Goal: Transaction & Acquisition: Purchase product/service

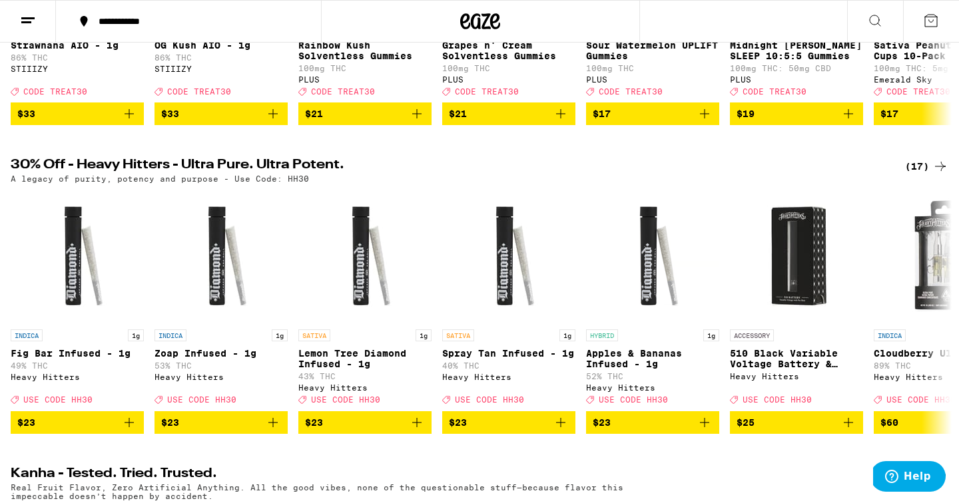
scroll to position [344, 0]
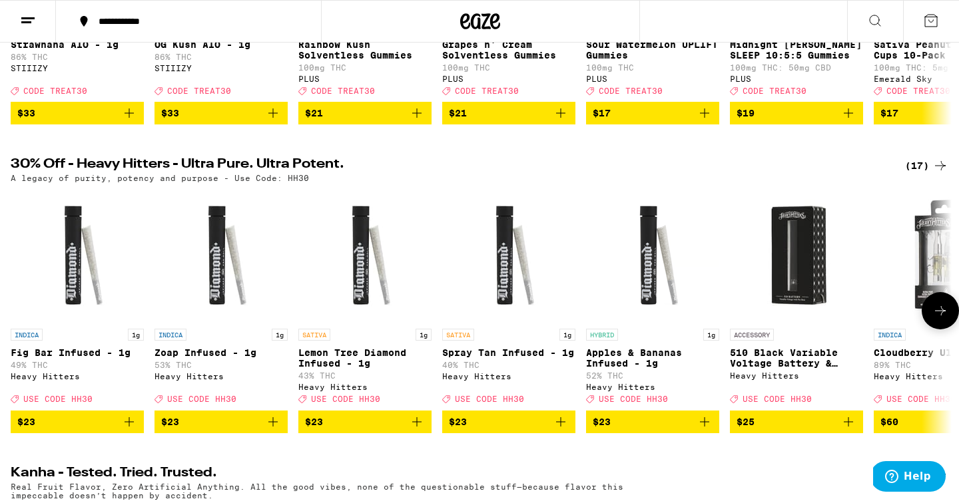
click at [941, 316] on icon at bounding box center [940, 310] width 11 height 9
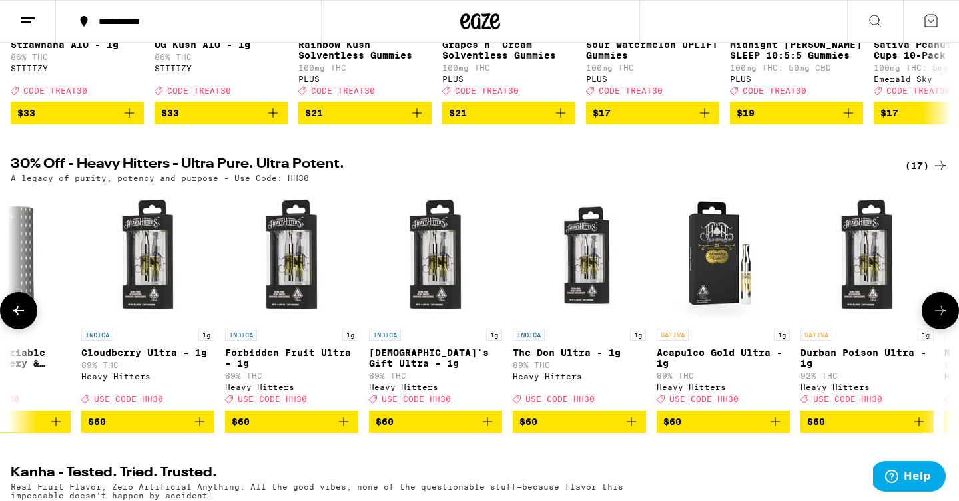
click at [941, 316] on icon at bounding box center [940, 310] width 11 height 9
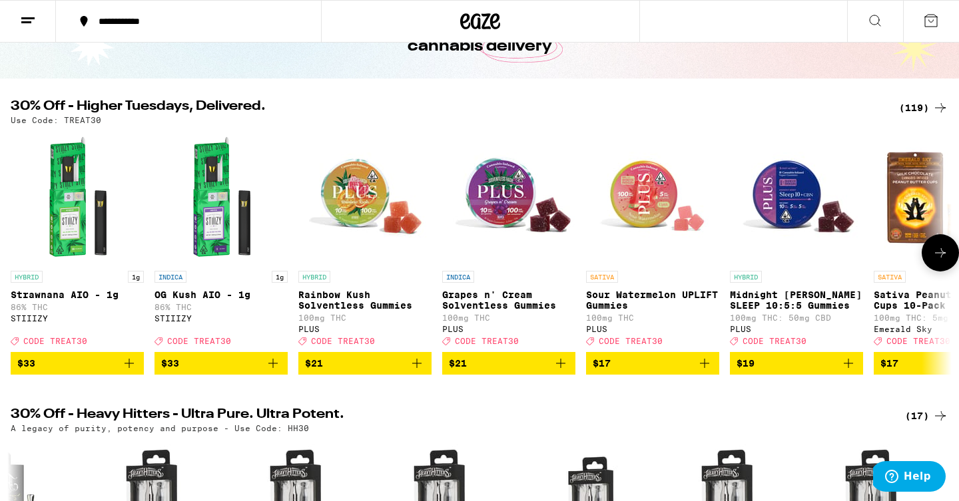
scroll to position [82, 0]
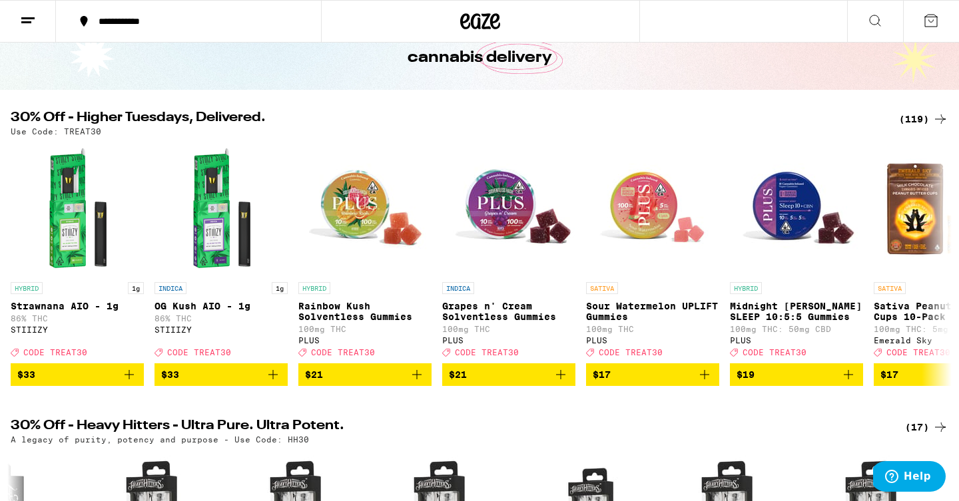
click at [915, 120] on div "(119)" at bounding box center [923, 119] width 49 height 16
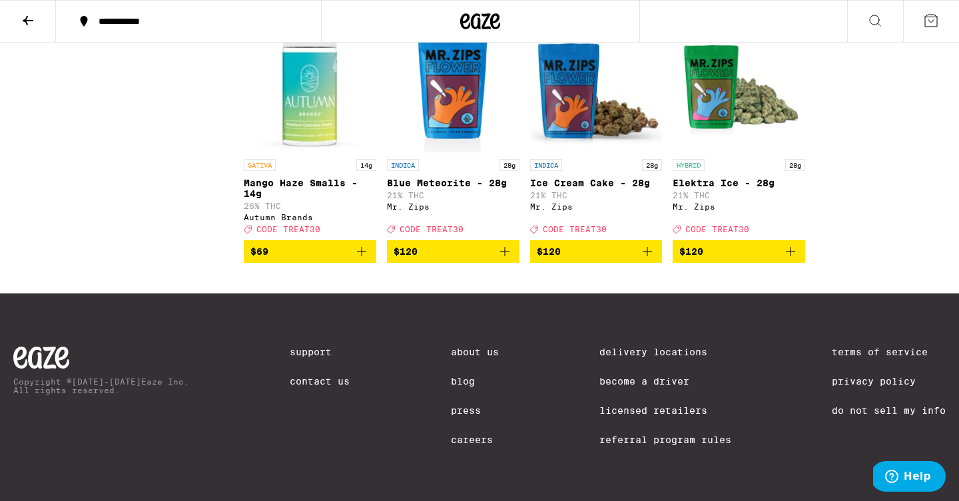
scroll to position [6012, 0]
